Goal: Navigation & Orientation: Find specific page/section

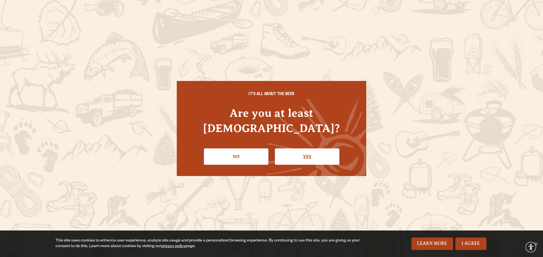
click at [280, 154] on link "Yes" at bounding box center [307, 157] width 64 height 16
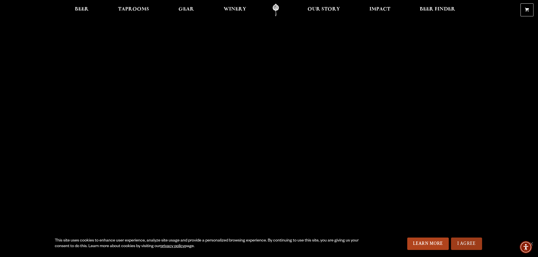
click at [456, 241] on link "I Agree" at bounding box center [466, 244] width 31 height 12
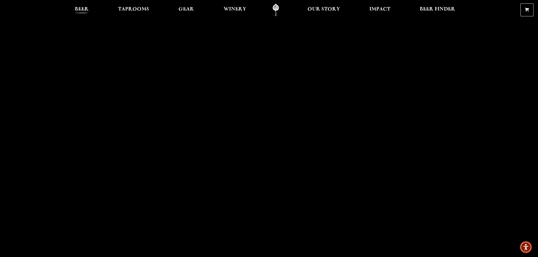
click at [83, 7] on span "Beer" at bounding box center [82, 9] width 14 height 5
